Goal: Task Accomplishment & Management: Complete application form

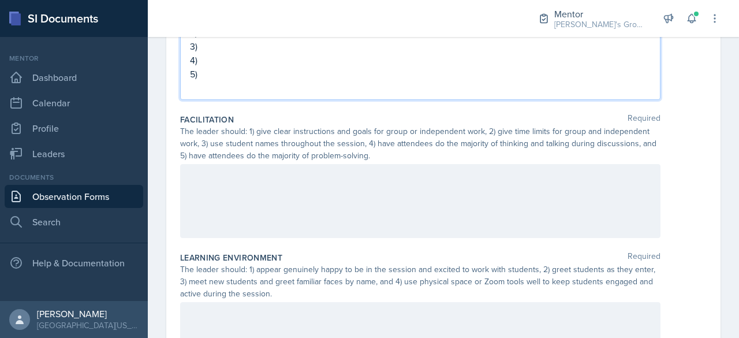
scroll to position [210, 0]
click at [345, 182] on div at bounding box center [420, 200] width 480 height 74
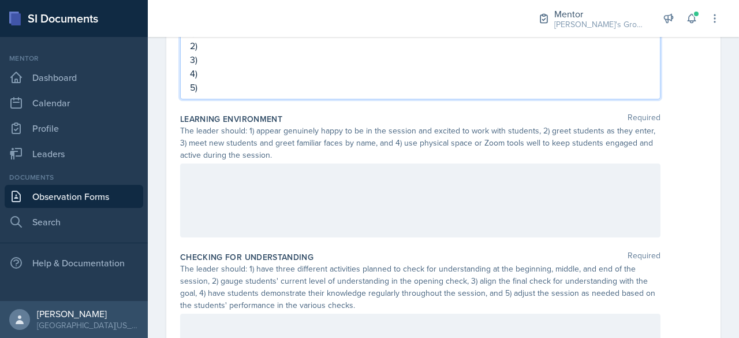
click at [337, 182] on p at bounding box center [420, 176] width 461 height 14
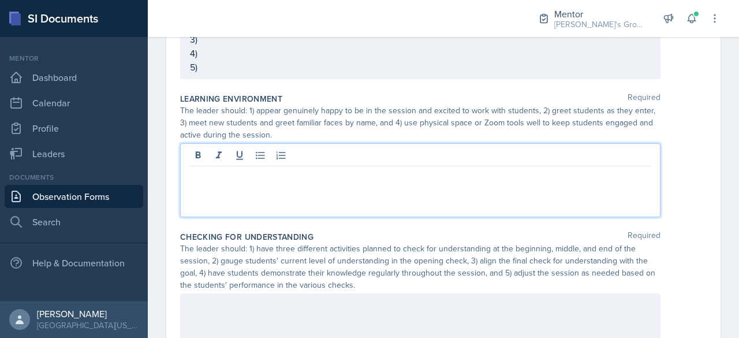
scroll to position [333, 0]
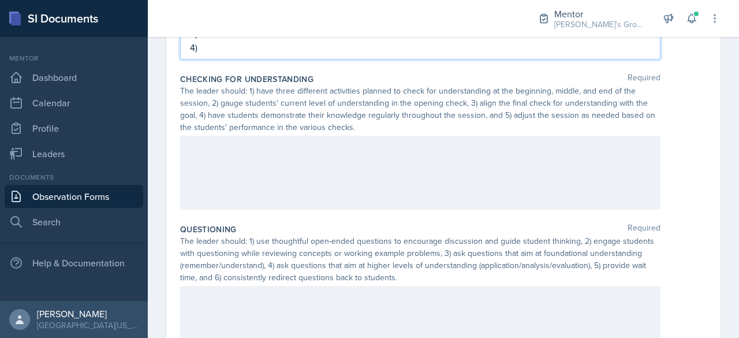
click at [355, 163] on div at bounding box center [420, 173] width 480 height 74
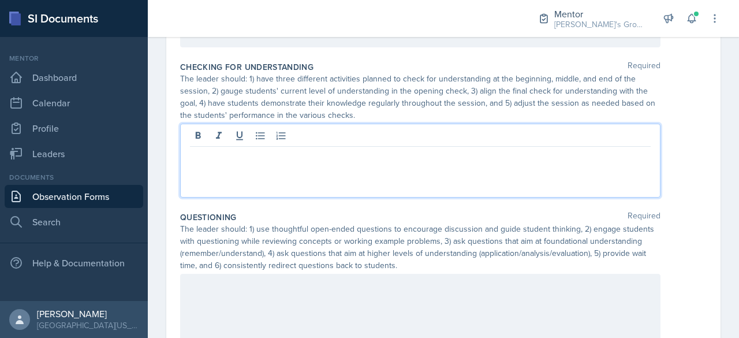
scroll to position [523, 0]
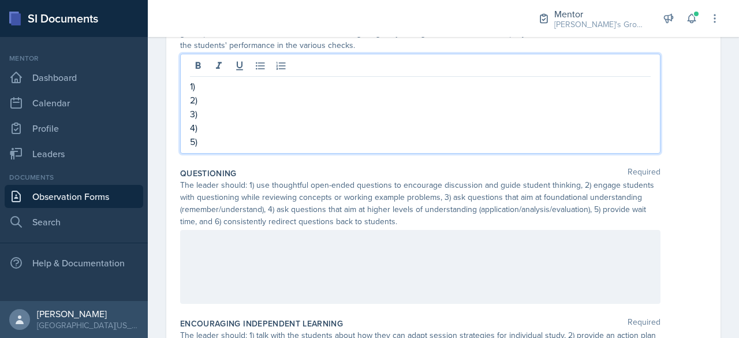
click at [313, 247] on div at bounding box center [420, 267] width 480 height 74
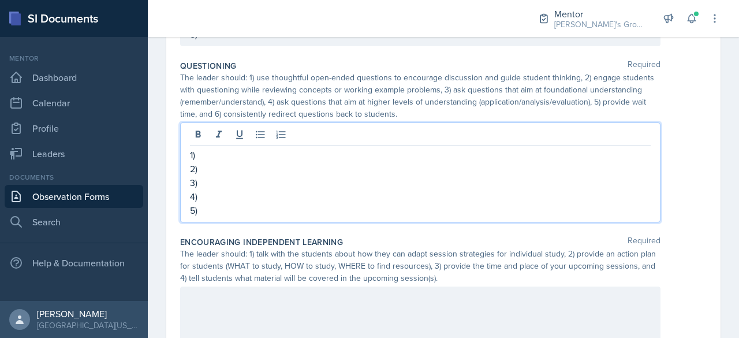
scroll to position [680, 0]
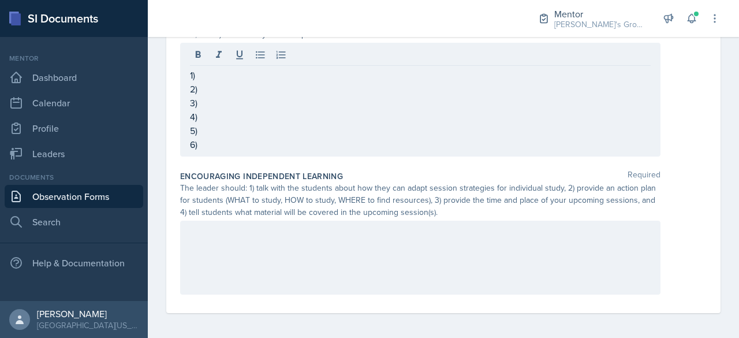
click at [383, 240] on div at bounding box center [420, 258] width 480 height 74
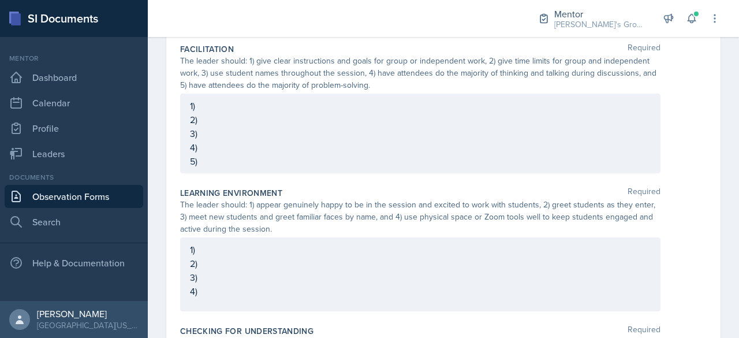
scroll to position [0, 0]
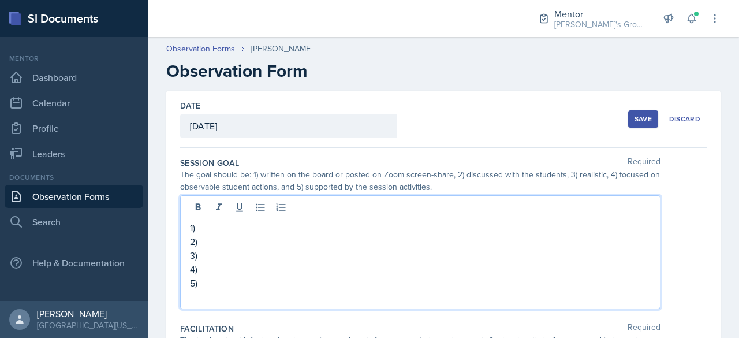
click at [288, 206] on div "1) 2) 3) 4) 5)" at bounding box center [420, 252] width 480 height 114
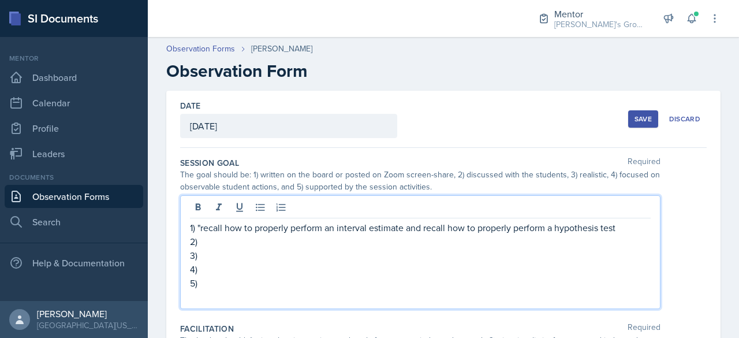
click at [297, 242] on p "2)" at bounding box center [420, 241] width 461 height 14
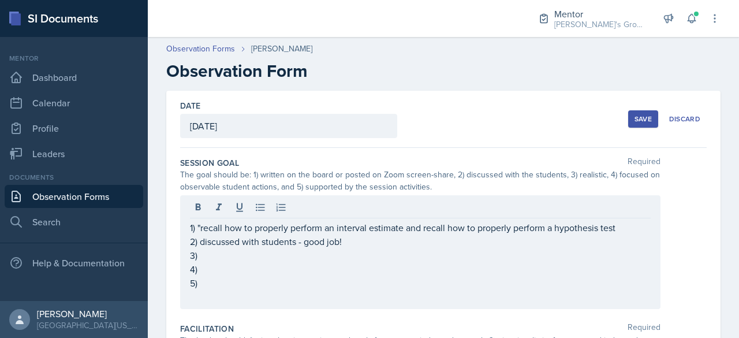
click at [646, 229] on div "1) "recall how to properly perform an interval estimate and recall how to prope…" at bounding box center [420, 252] width 480 height 114
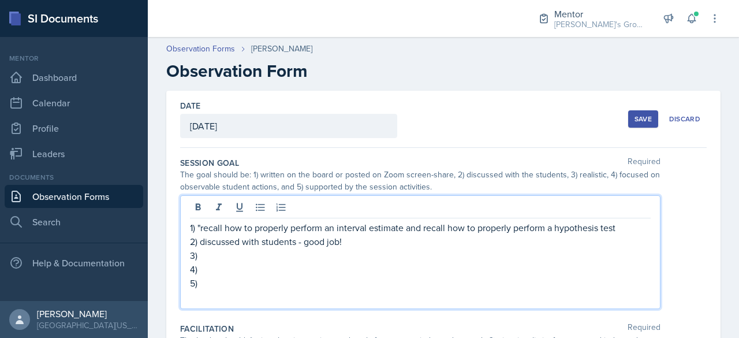
click at [642, 229] on div "1) "recall how to properly perform an interval estimate and recall how to prope…" at bounding box center [420, 252] width 480 height 114
drag, startPoint x: 642, startPoint y: 229, endPoint x: 629, endPoint y: 228, distance: 12.8
click at [629, 228] on div "1) "recall how to properly perform an interval estimate and recall how to prope…" at bounding box center [420, 252] width 480 height 114
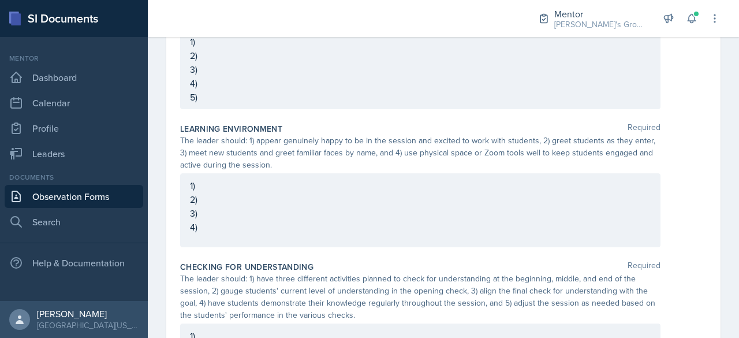
scroll to position [470, 0]
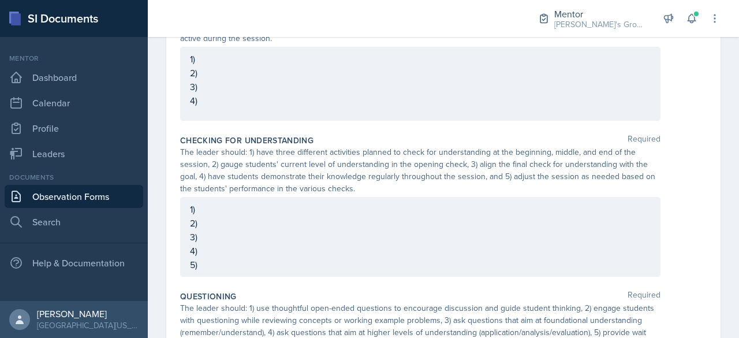
click at [323, 205] on p "1)" at bounding box center [420, 209] width 461 height 14
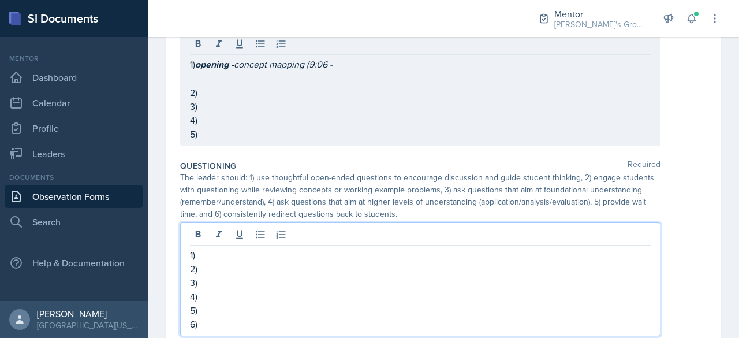
scroll to position [611, 0]
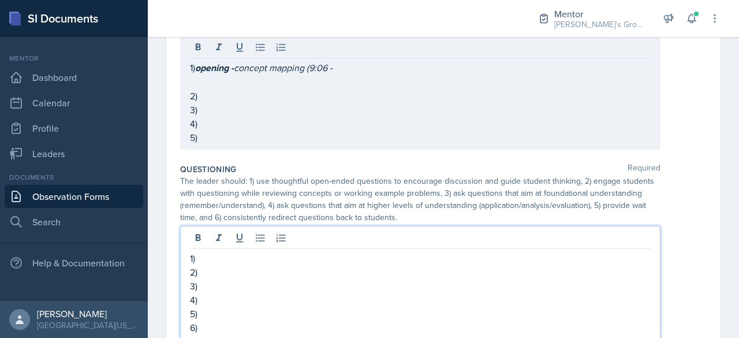
click at [239, 83] on p at bounding box center [420, 82] width 461 height 14
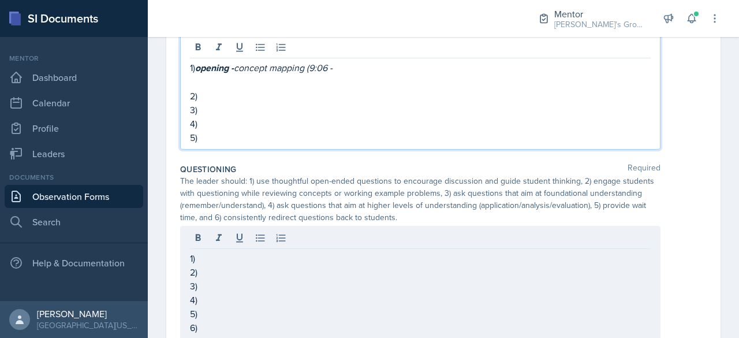
click at [239, 83] on p at bounding box center [420, 82] width 461 height 14
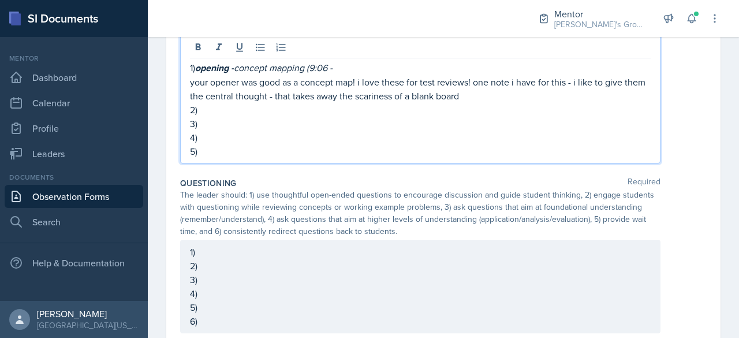
click at [190, 92] on p "your opener was good as a concept map! i love these for test reviews! one note …" at bounding box center [420, 89] width 461 height 28
click at [548, 103] on p "2)" at bounding box center [420, 110] width 461 height 14
click at [546, 100] on p "your opener was good as a concept map! i love these for test reviews! one note …" at bounding box center [420, 89] width 461 height 28
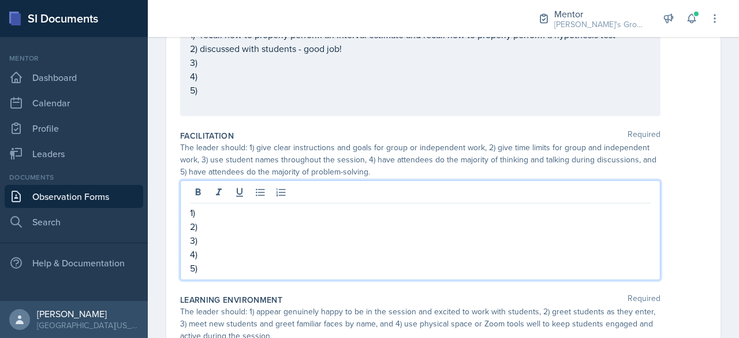
scroll to position [193, 0]
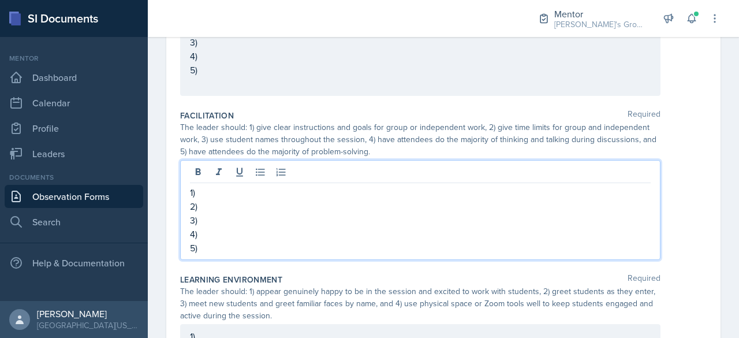
click at [363, 199] on p "2)" at bounding box center [420, 206] width 461 height 14
click at [299, 225] on p "3)" at bounding box center [420, 220] width 461 height 14
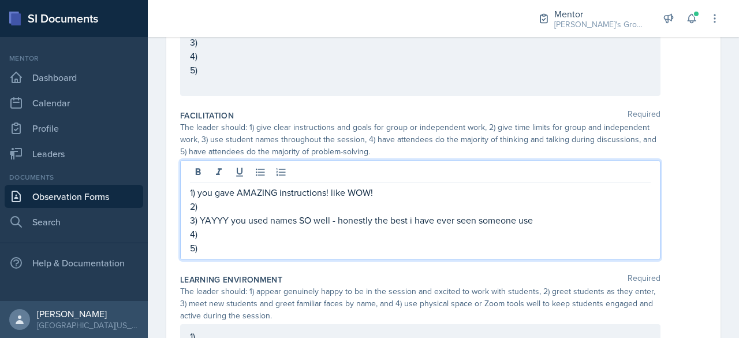
click at [562, 206] on p "2)" at bounding box center [420, 206] width 461 height 14
click at [562, 219] on p "3) YAYYY you used names SO well - honestly the best i have ever seen someone use" at bounding box center [420, 220] width 461 height 14
click at [577, 223] on p "3) YAYYY you used names SO well - honestly the best i have ever seen someone us…" at bounding box center [420, 220] width 461 height 14
click at [539, 232] on p "4)" at bounding box center [420, 234] width 461 height 14
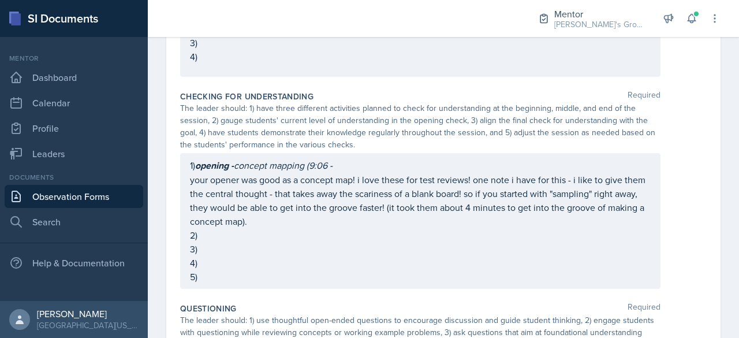
click at [483, 219] on p "your opener was good as a concept map! i love these for test reviews! one note …" at bounding box center [420, 200] width 461 height 55
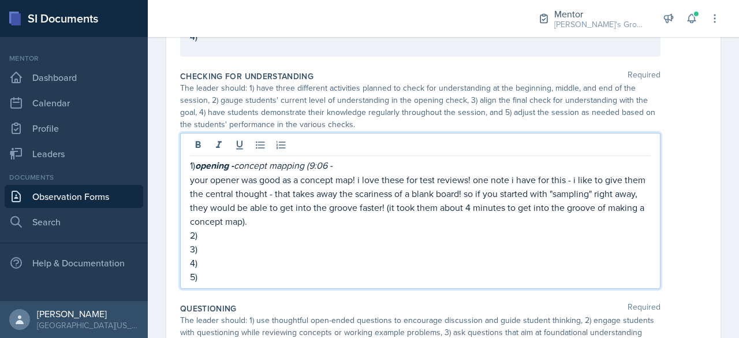
click at [483, 219] on p "your opener was good as a concept map! i love these for test reviews! one note …" at bounding box center [420, 200] width 461 height 55
click at [473, 160] on p "1) opening - concept mapping (9:06 -" at bounding box center [420, 165] width 461 height 14
click at [368, 239] on p "2)" at bounding box center [420, 235] width 461 height 14
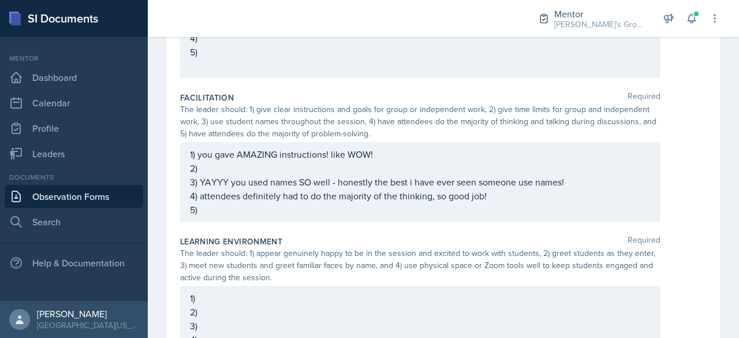
scroll to position [0, 0]
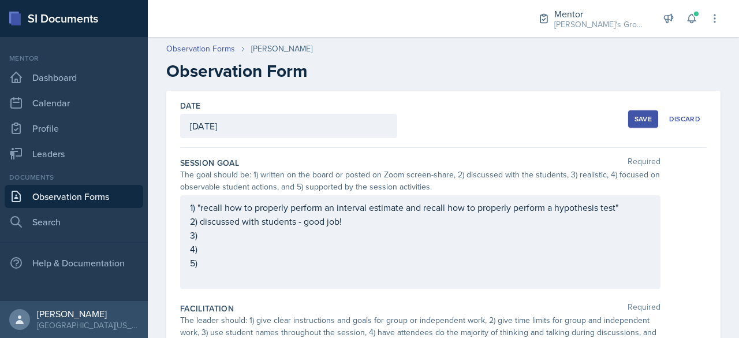
click at [277, 233] on div "1) "recall how to properly perform an interval estimate and recall how to prope…" at bounding box center [420, 241] width 461 height 83
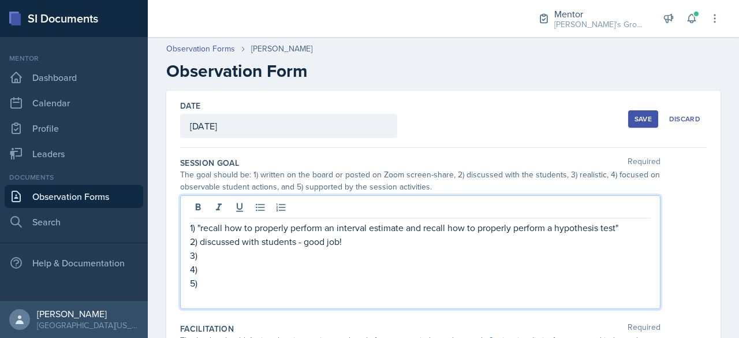
click at [382, 241] on p "2) discussed with students - good job!" at bounding box center [420, 241] width 461 height 14
click at [636, 227] on p "1) "recall how to properly perform an interval estimate and recall how to prope…" at bounding box center [420, 228] width 461 height 14
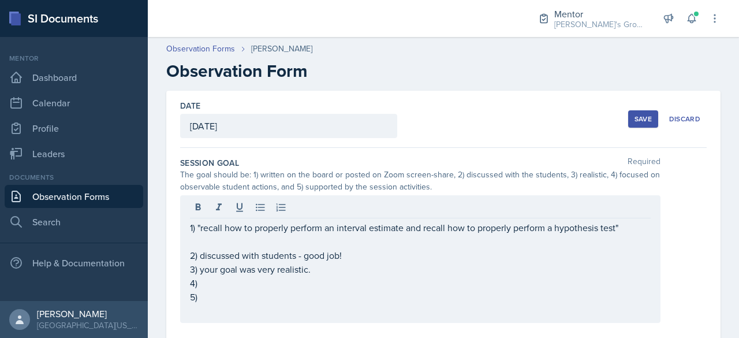
click at [441, 240] on p at bounding box center [420, 241] width 461 height 14
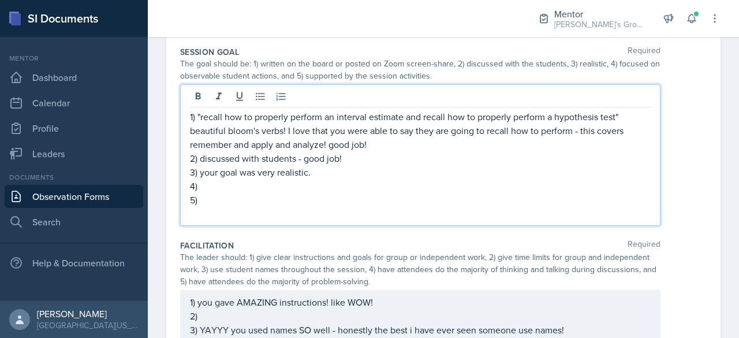
scroll to position [110, 0]
click at [300, 185] on p "4)" at bounding box center [420, 187] width 461 height 14
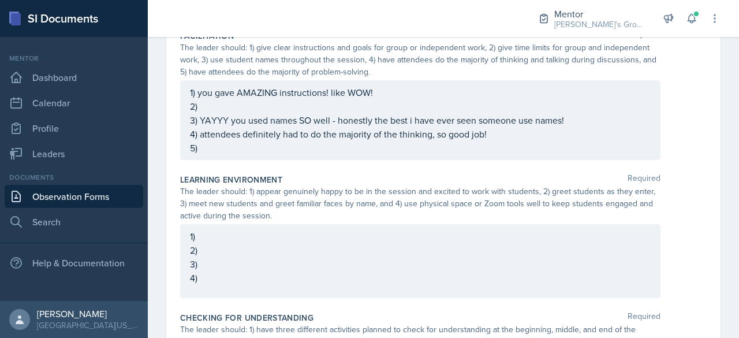
scroll to position [322, 0]
click at [312, 100] on p "2)" at bounding box center [420, 105] width 461 height 14
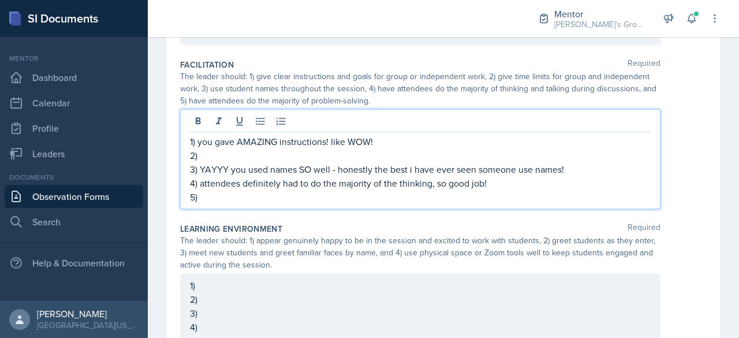
scroll to position [271, 0]
click at [353, 141] on p "1) you gave AMAZING instructions! like WOW!" at bounding box center [420, 142] width 461 height 14
click at [456, 152] on p "2) let's work on giving time limits during practice problems! so" at bounding box center [420, 156] width 461 height 14
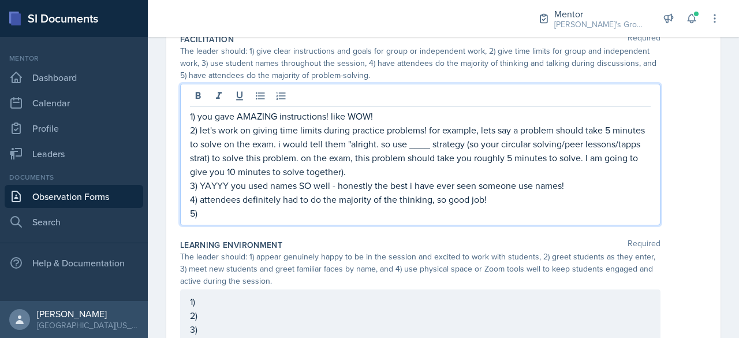
scroll to position [297, 0]
click at [433, 214] on p "5)" at bounding box center [420, 213] width 461 height 14
click at [396, 168] on p "2) let's work on giving time limits during practice problems! for example, lets…" at bounding box center [420, 149] width 461 height 55
click at [431, 213] on p "5) attendees did the majority of the problem" at bounding box center [420, 213] width 461 height 14
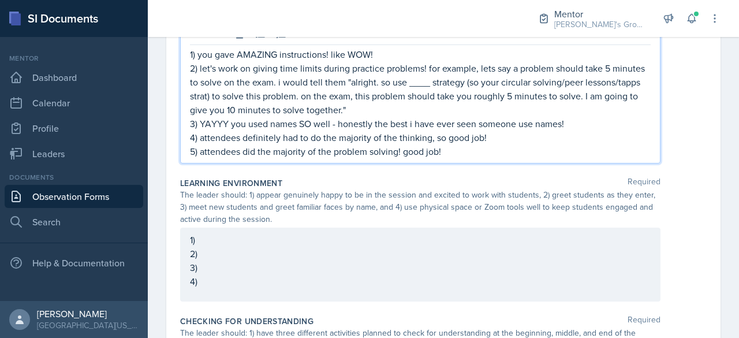
scroll to position [359, 0]
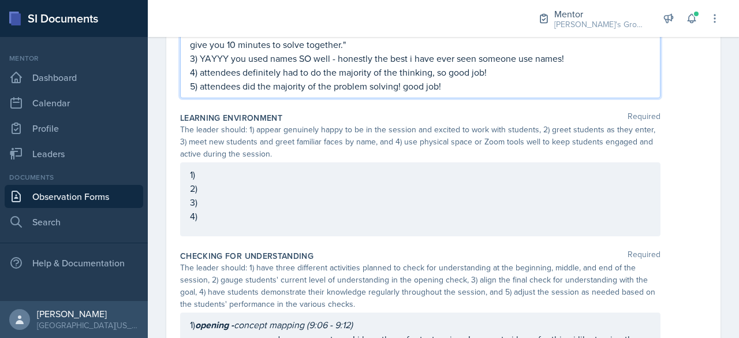
click at [331, 181] on p "1)" at bounding box center [420, 174] width 461 height 14
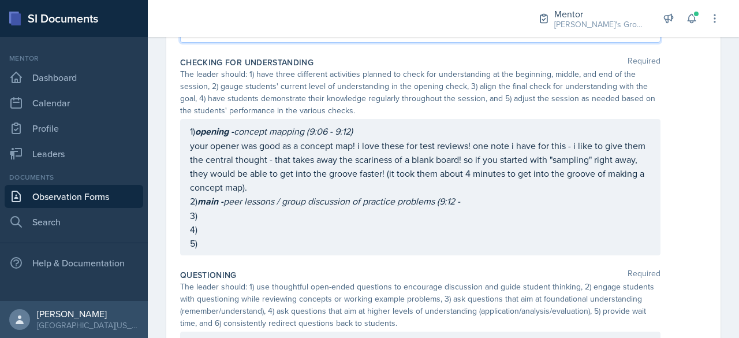
scroll to position [625, 0]
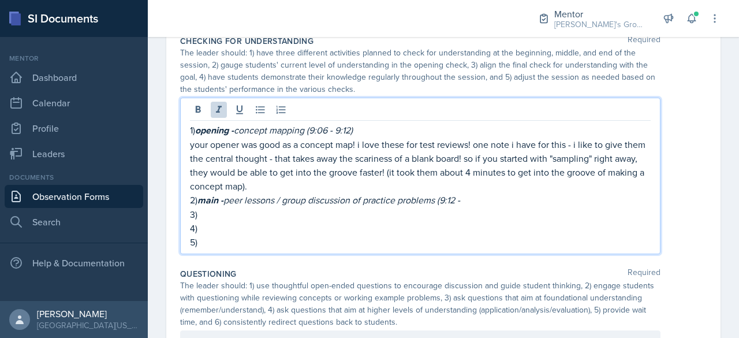
click at [495, 198] on p "2) main - peer lessons / group discussion of practice problems (9:12 -" at bounding box center [420, 200] width 461 height 14
click at [484, 216] on p "3)" at bounding box center [420, 214] width 461 height 14
click at [203, 198] on em "main -" at bounding box center [210, 199] width 26 height 13
click at [471, 203] on p "main - peer lessons / group discussion of practice problems (9:12 -" at bounding box center [420, 199] width 461 height 14
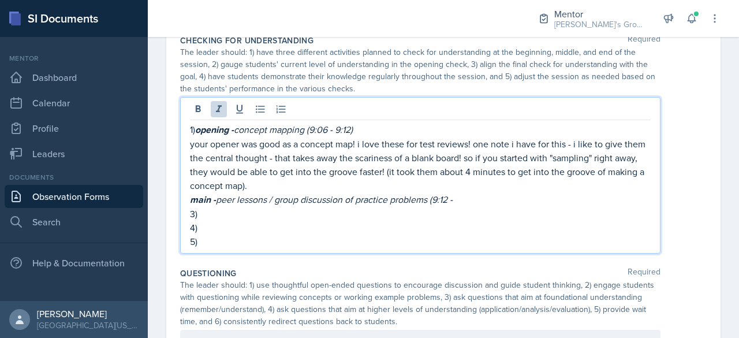
click at [471, 203] on p "main - peer lessons / group discussion of practice problems (9:12 -" at bounding box center [420, 199] width 461 height 14
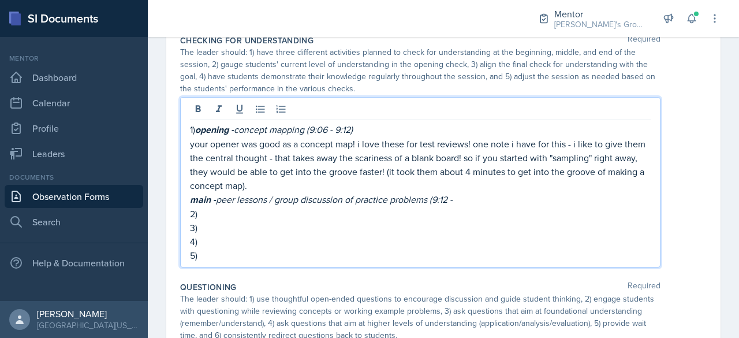
click at [383, 210] on p "2)" at bounding box center [420, 214] width 461 height 14
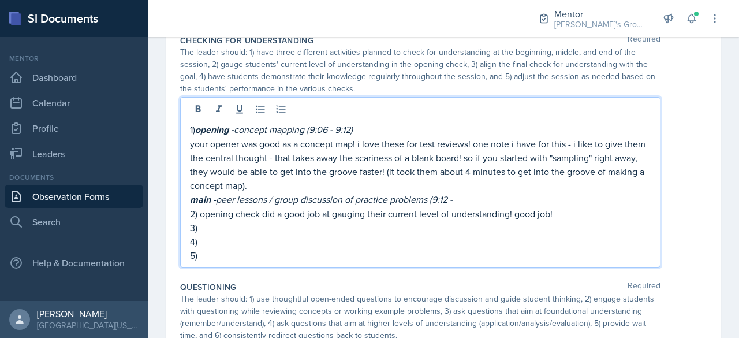
click at [432, 196] on em "peer lessons / group discussion of practice problems (9:12 -" at bounding box center [334, 199] width 237 height 13
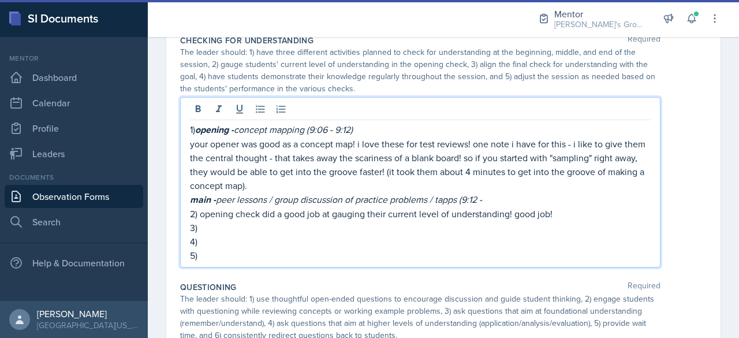
click at [510, 226] on p "3)" at bounding box center [420, 228] width 461 height 14
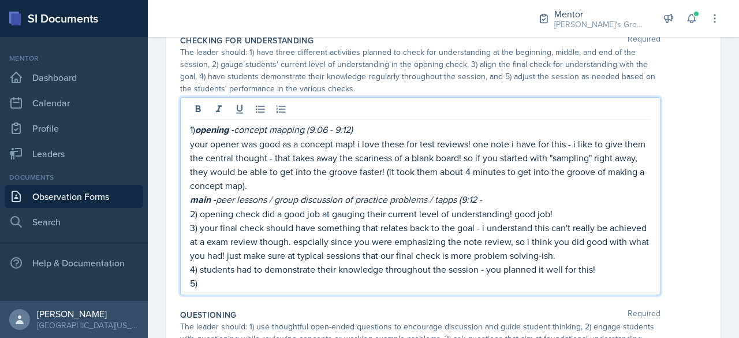
click at [450, 267] on p "4) students had to demonstrate their knowledge throughout the session - you pla…" at bounding box center [420, 269] width 461 height 14
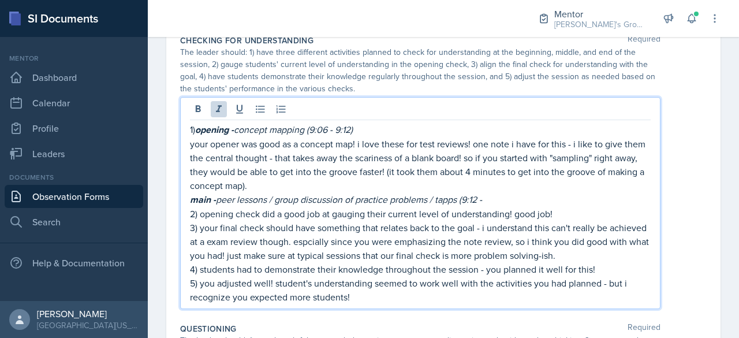
click at [515, 200] on p "main - peer lessons / group discussion of practice problems / tapps (9:12 -" at bounding box center [420, 199] width 461 height 14
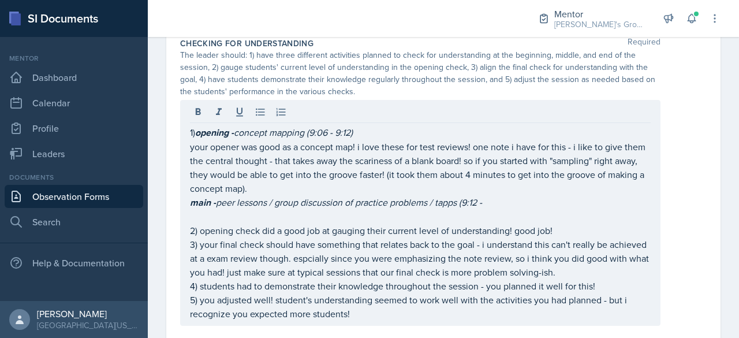
scroll to position [621, 0]
click at [298, 206] on em "peer lessons / group discussion of practice problems / tapps (9:12 -" at bounding box center [349, 202] width 266 height 13
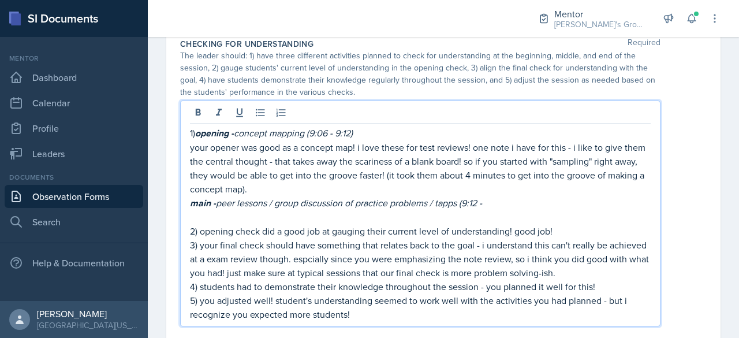
click at [296, 214] on p at bounding box center [420, 217] width 461 height 14
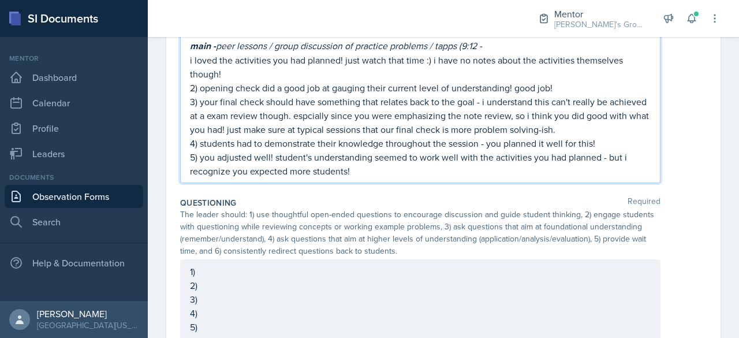
scroll to position [782, 0]
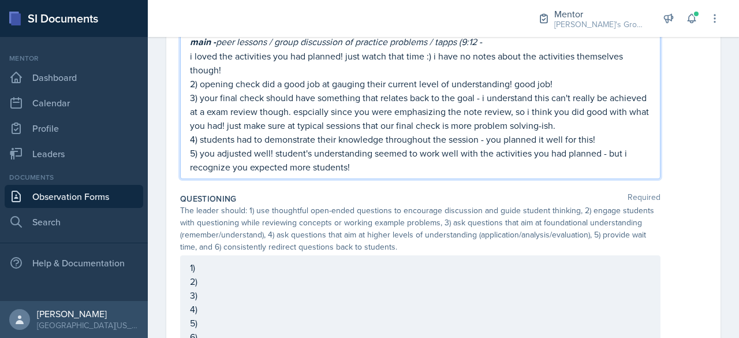
click at [422, 158] on p "5) you adjusted well! student's understanding seemed to work well with the acti…" at bounding box center [420, 160] width 461 height 28
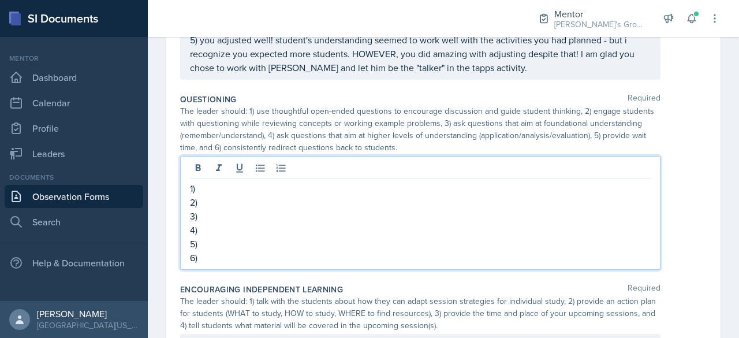
click at [414, 181] on p "1)" at bounding box center [420, 188] width 461 height 14
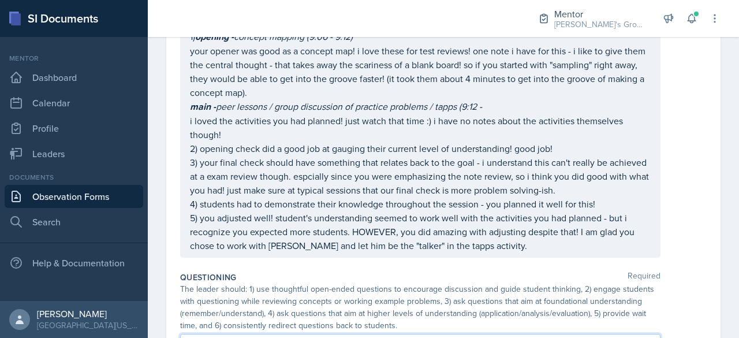
scroll to position [697, 0]
click at [452, 135] on p "i loved the activities you had planned! just watch that time :) i have no notes…" at bounding box center [420, 128] width 461 height 28
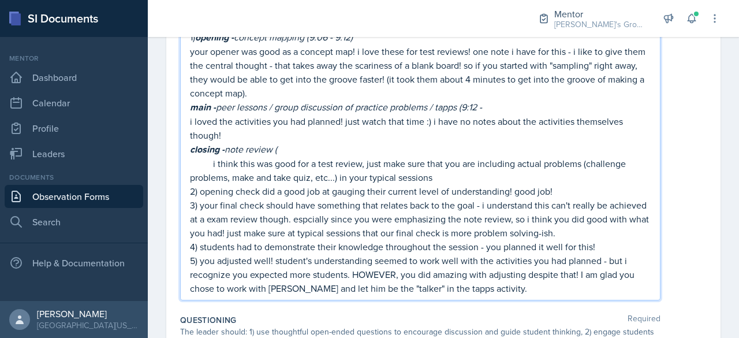
click at [518, 107] on p "main - peer lessons / group discussion of practice problems / tapps (9:12 -" at bounding box center [420, 107] width 461 height 14
click at [462, 144] on p "closing - note review (" at bounding box center [420, 149] width 461 height 14
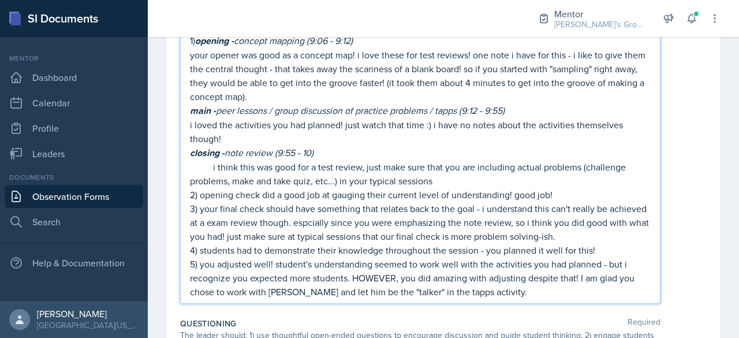
scroll to position [718, 0]
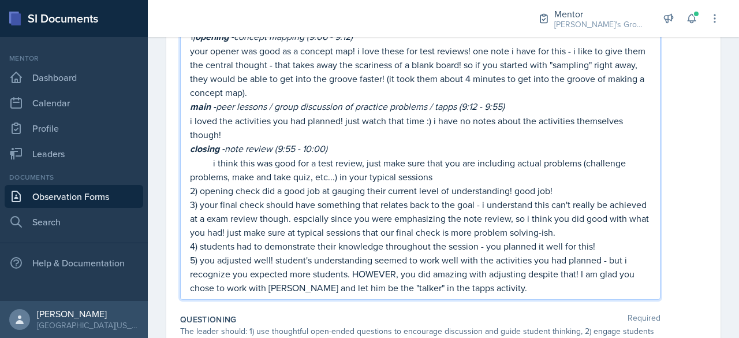
click at [457, 171] on p "i think this was good for a test review, just make sure that you are including …" at bounding box center [420, 170] width 461 height 28
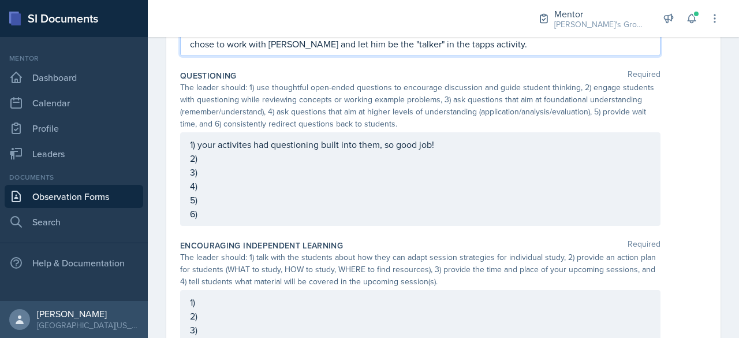
scroll to position [981, 0]
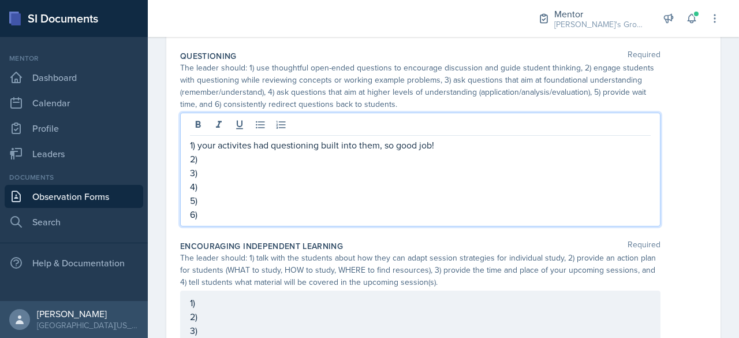
click at [325, 143] on div "1) your activites had questioning built into them, so good job! 2) 3) 4) 5) 6)" at bounding box center [420, 179] width 461 height 83
click at [336, 161] on p "2)" at bounding box center [420, 159] width 461 height 14
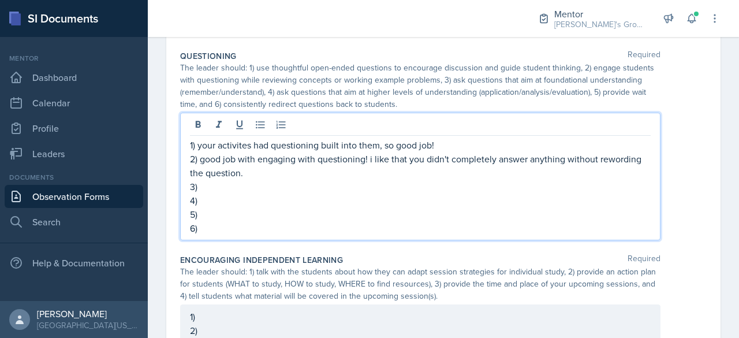
scroll to position [1044, 0]
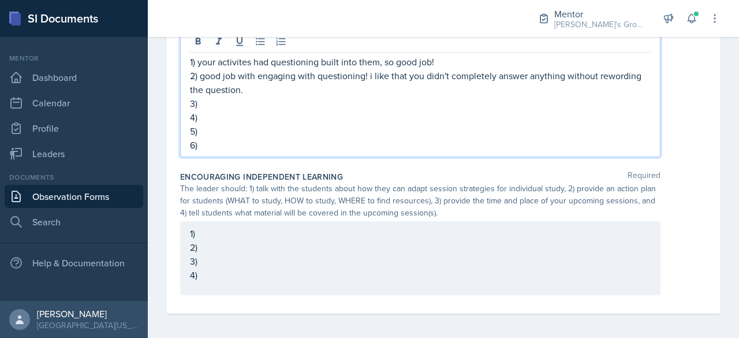
click at [311, 230] on div "1) 2) 3) 4)" at bounding box center [420, 258] width 480 height 74
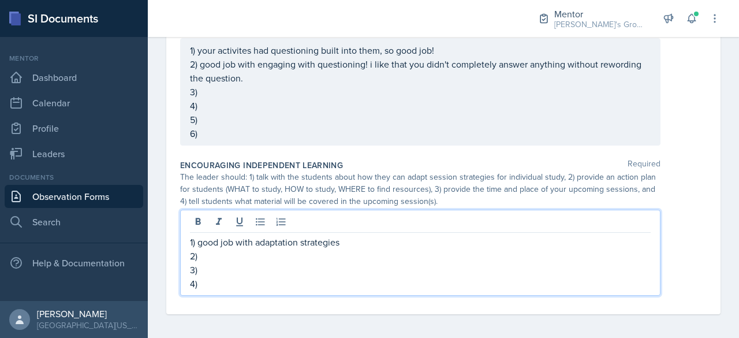
click at [306, 251] on p "2)" at bounding box center [420, 256] width 461 height 14
click at [292, 278] on p "4)" at bounding box center [420, 284] width 461 height 14
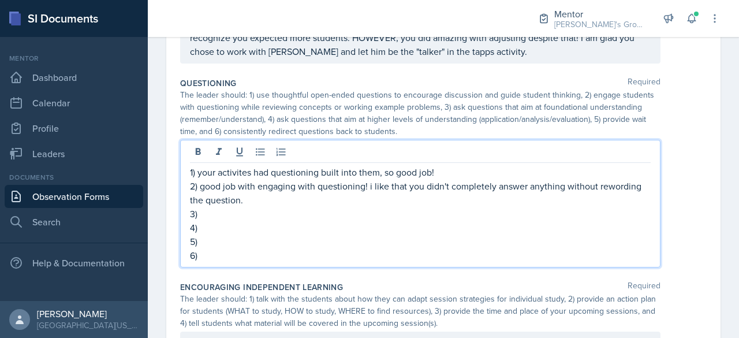
scroll to position [954, 0]
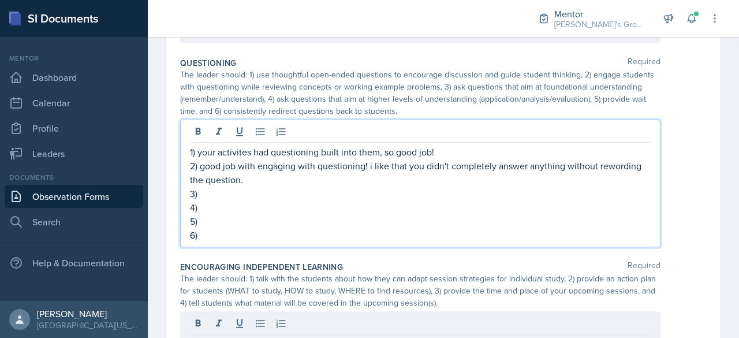
click at [312, 196] on p "3)" at bounding box center [420, 193] width 461 height 14
click at [318, 173] on p "2) good job with engaging with questioning! i like that you didn't completely a…" at bounding box center [420, 173] width 461 height 28
click at [306, 233] on p "6)" at bounding box center [420, 235] width 461 height 14
click at [225, 194] on p "3)" at bounding box center [420, 193] width 461 height 14
click at [226, 206] on p "4)" at bounding box center [420, 207] width 461 height 14
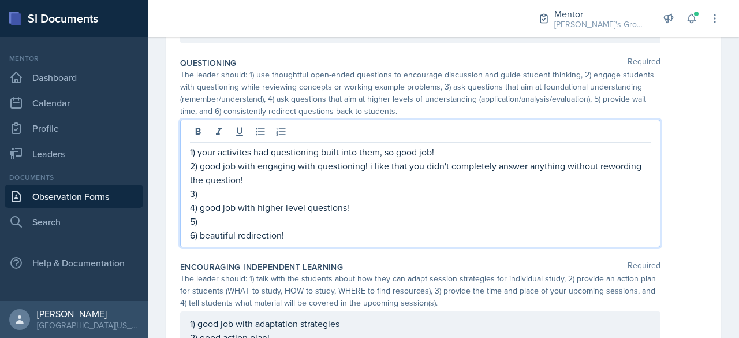
click at [252, 192] on p "3)" at bounding box center [420, 193] width 461 height 14
click at [237, 228] on p "6) beautiful redirection!" at bounding box center [420, 235] width 461 height 14
click at [261, 222] on p "5)" at bounding box center [420, 221] width 461 height 14
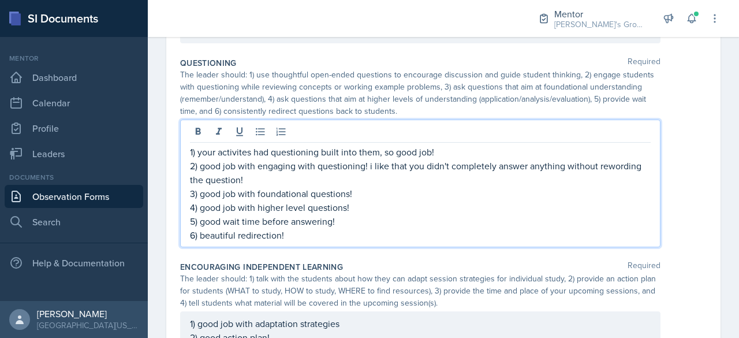
click at [303, 237] on p "6) beautiful redirection!" at bounding box center [420, 235] width 461 height 14
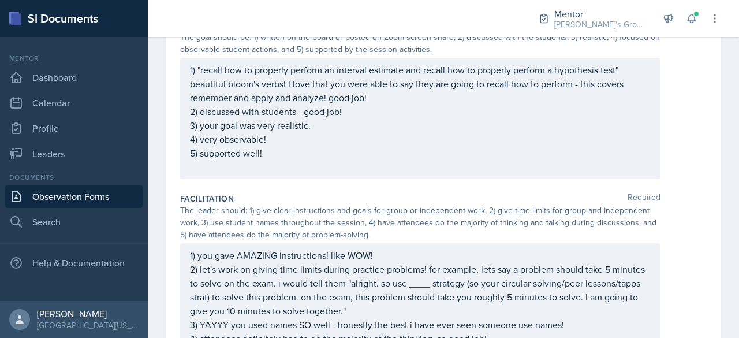
scroll to position [64, 0]
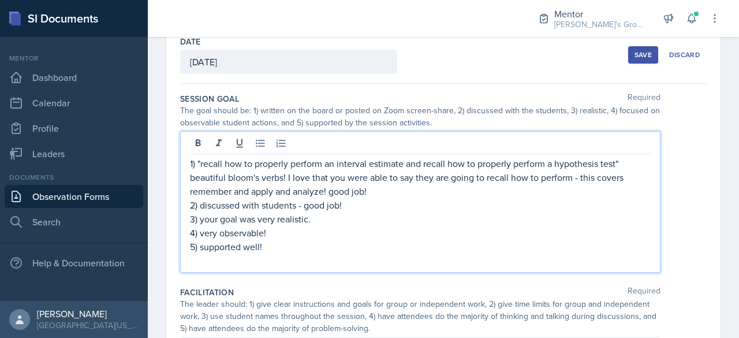
click at [270, 253] on p at bounding box center [420, 260] width 461 height 14
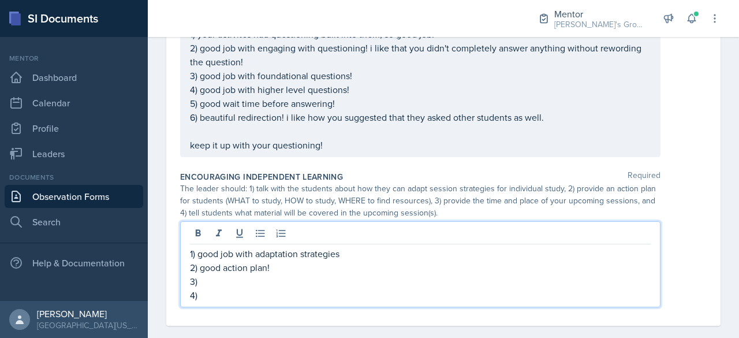
click at [358, 274] on p "3)" at bounding box center [420, 281] width 461 height 14
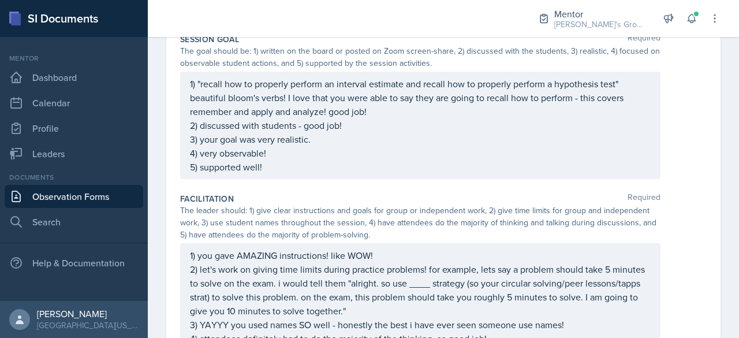
scroll to position [0, 0]
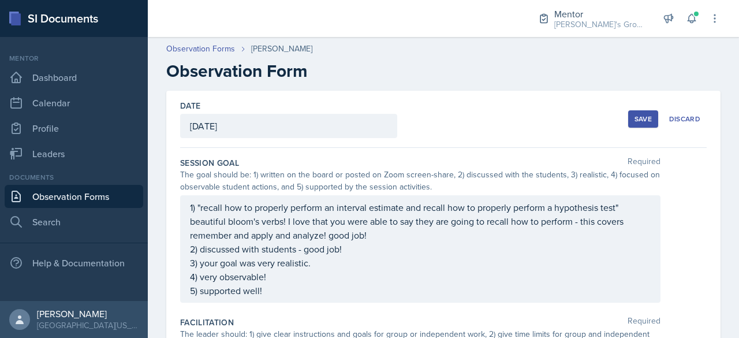
click at [635, 120] on div "Save" at bounding box center [643, 118] width 17 height 9
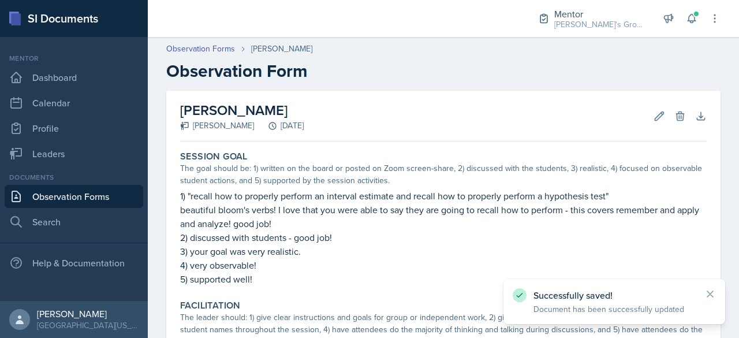
scroll to position [55, 0]
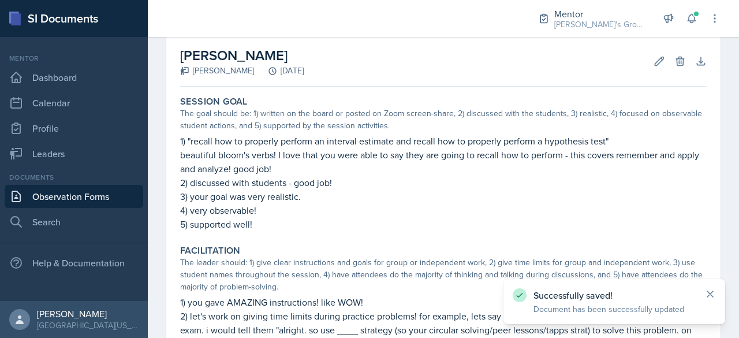
click at [715, 289] on icon at bounding box center [710, 294] width 12 height 12
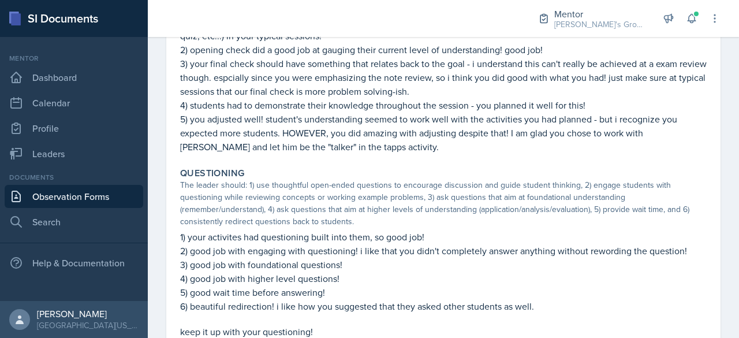
scroll to position [926, 0]
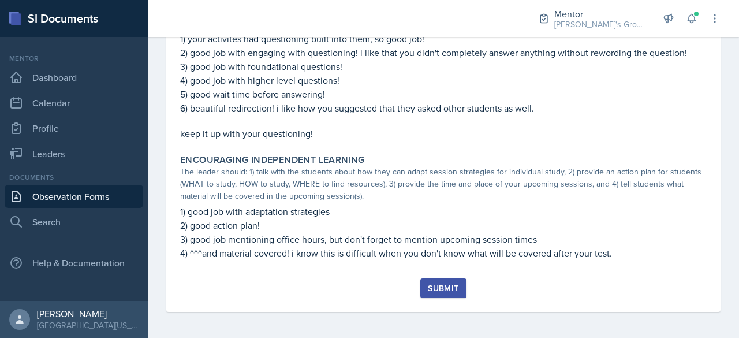
click at [440, 289] on div "Submit" at bounding box center [443, 287] width 31 height 9
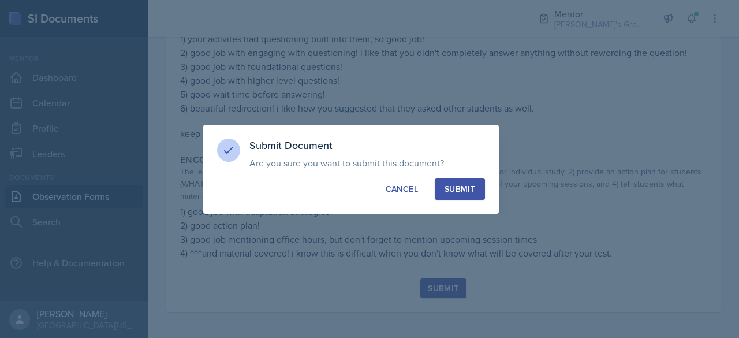
click at [483, 198] on button "Submit" at bounding box center [460, 189] width 50 height 22
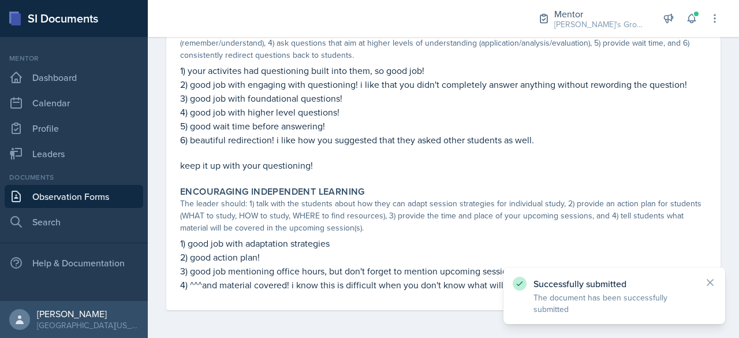
scroll to position [893, 0]
